Goal: Information Seeking & Learning: Check status

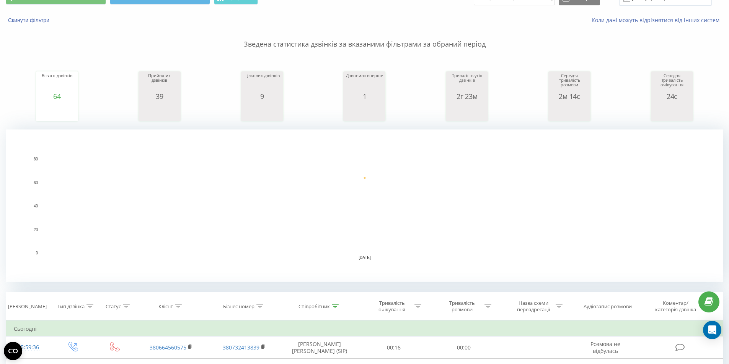
scroll to position [76, 0]
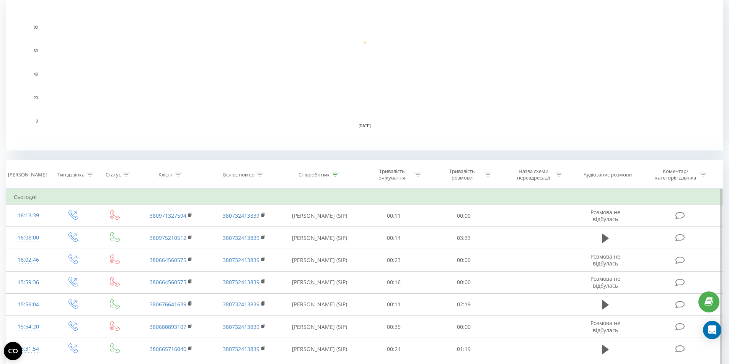
scroll to position [268, 0]
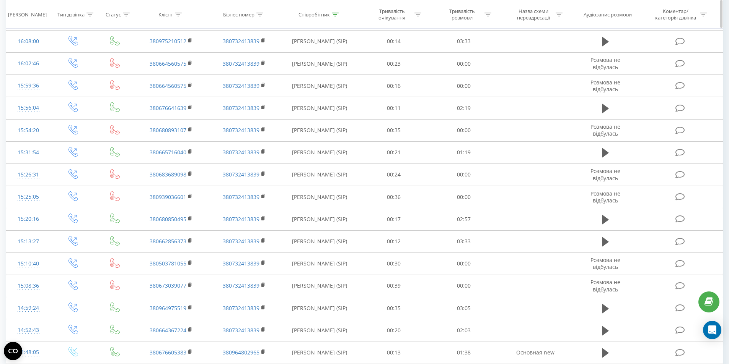
scroll to position [366, 0]
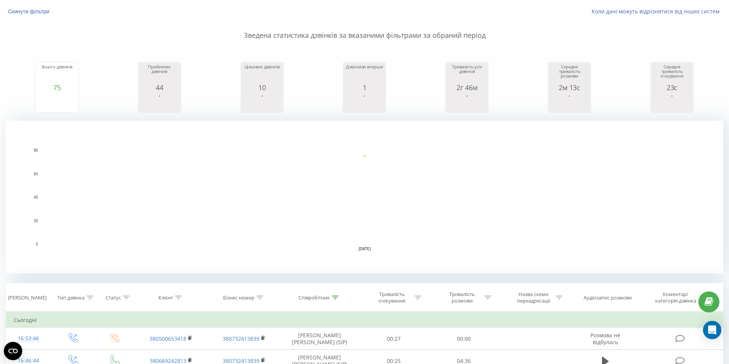
scroll to position [115, 0]
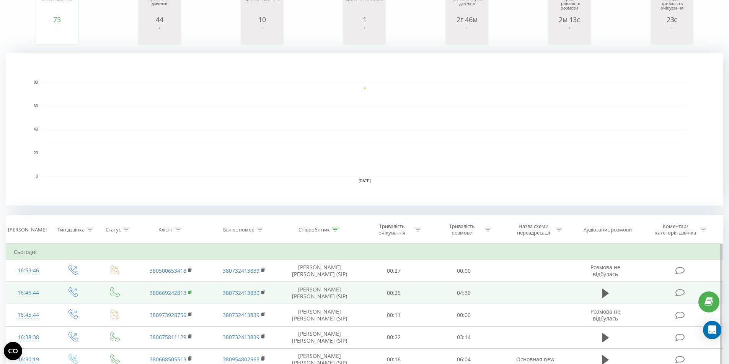
click at [190, 293] on rect at bounding box center [189, 292] width 2 height 3
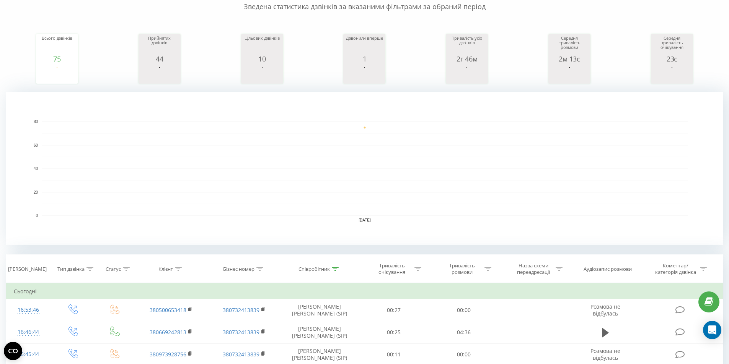
scroll to position [0, 0]
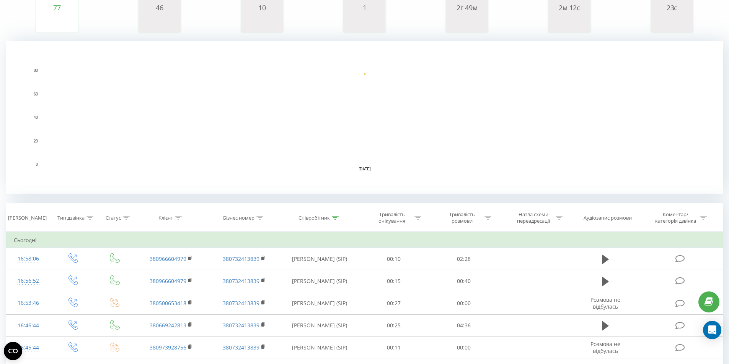
scroll to position [229, 0]
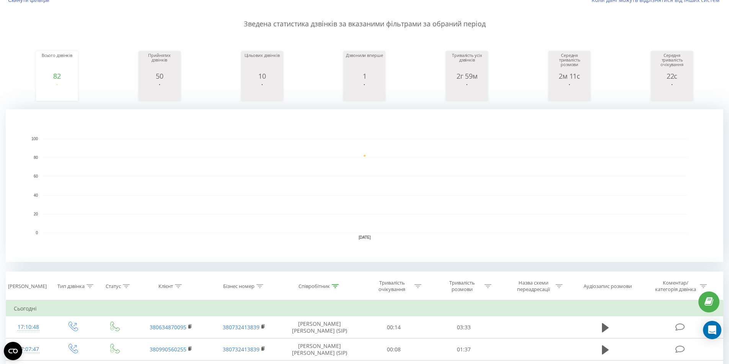
scroll to position [153, 0]
